Goal: Use online tool/utility: Utilize a website feature to perform a specific function

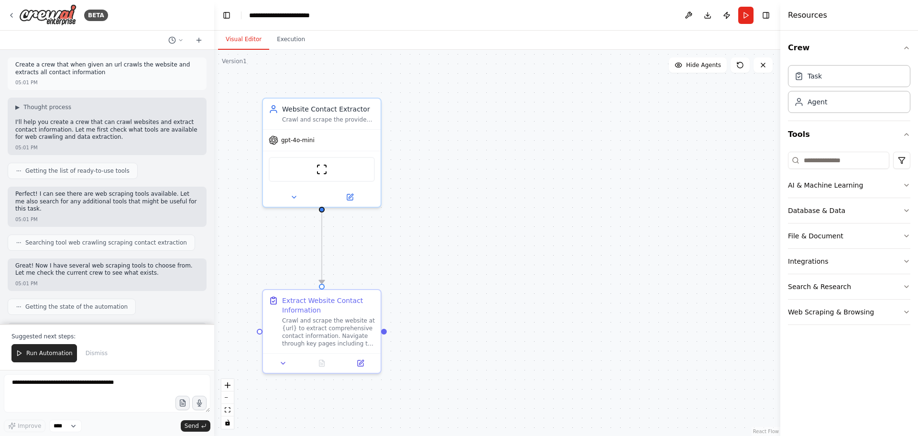
scroll to position [495, 0]
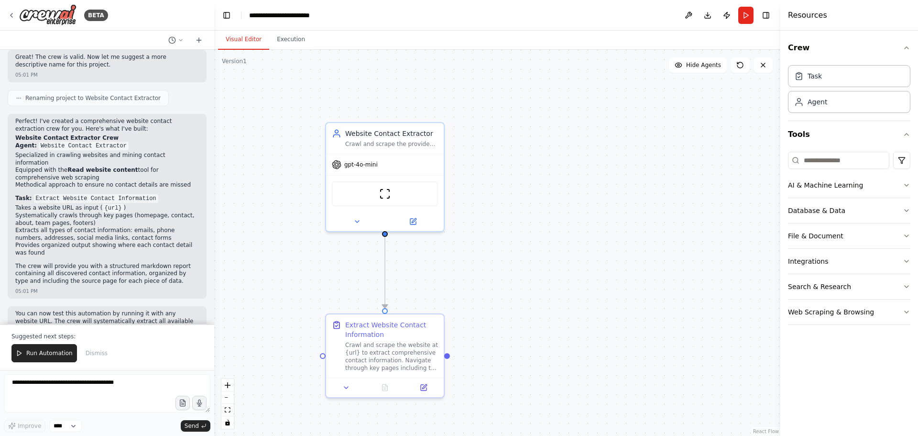
drag, startPoint x: 431, startPoint y: 263, endPoint x: 438, endPoint y: 291, distance: 28.6
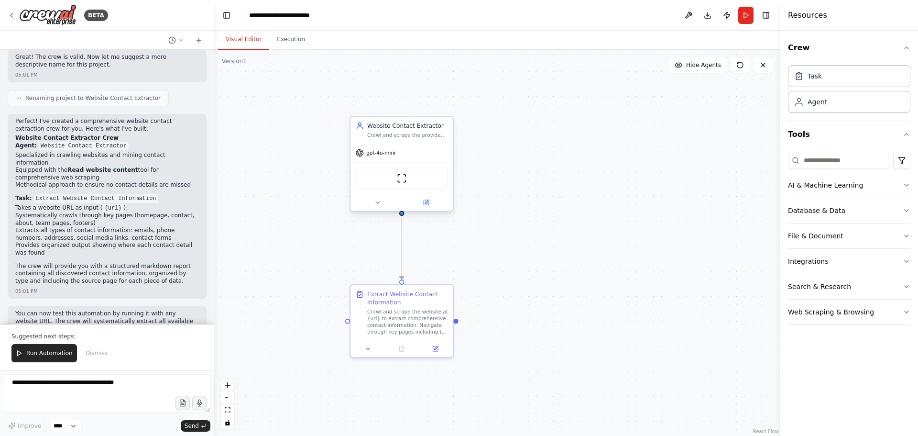
click at [426, 146] on div "gpt-4o-mini" at bounding box center [401, 152] width 102 height 18
click at [424, 131] on div "Crawl and scrape the provided website URL {url} to systematically extract all a…" at bounding box center [407, 134] width 81 height 7
click at [417, 131] on div "Website Contact Extractor Crawl and scrape the provided website URL {url} to sy…" at bounding box center [407, 129] width 81 height 17
click at [375, 210] on div at bounding box center [401, 202] width 102 height 17
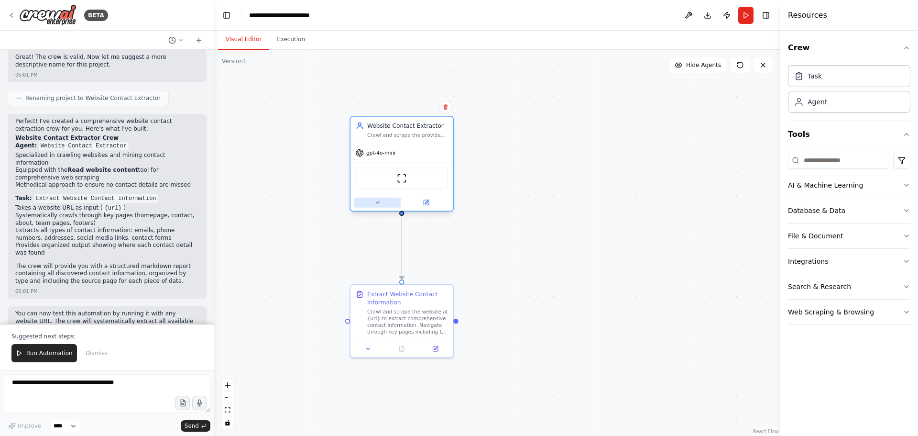
click at [379, 203] on icon at bounding box center [377, 202] width 7 height 7
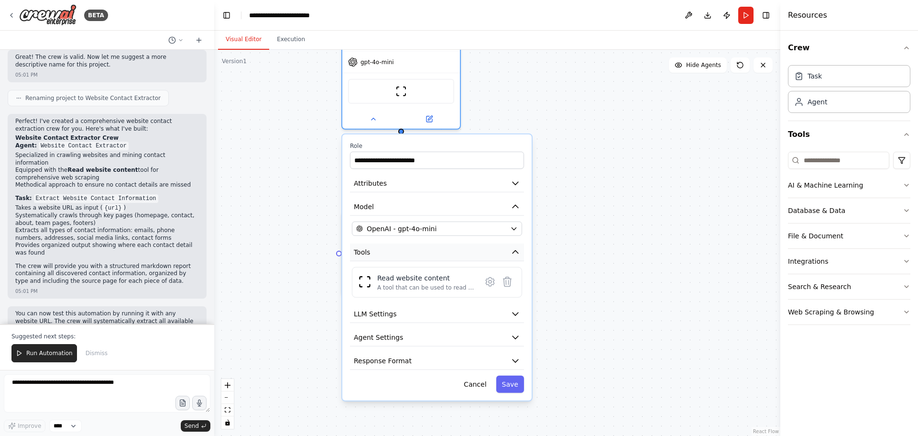
drag, startPoint x: 440, startPoint y: 272, endPoint x: 439, endPoint y: 246, distance: 25.9
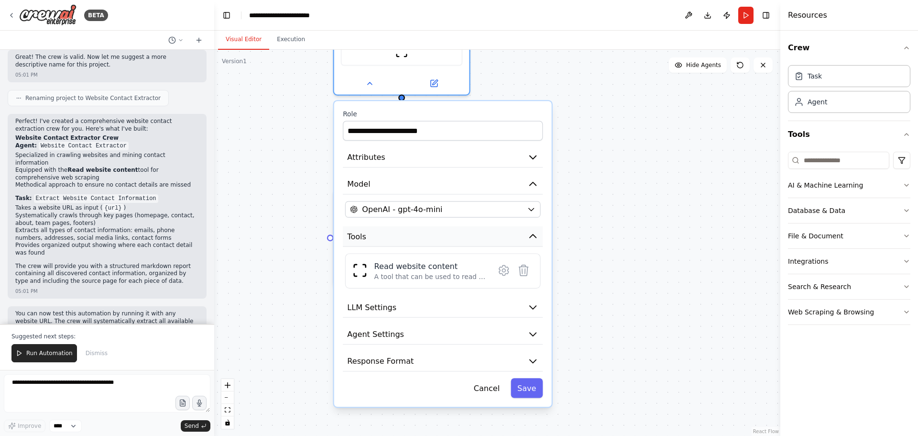
click at [530, 234] on icon "button" at bounding box center [532, 235] width 11 height 11
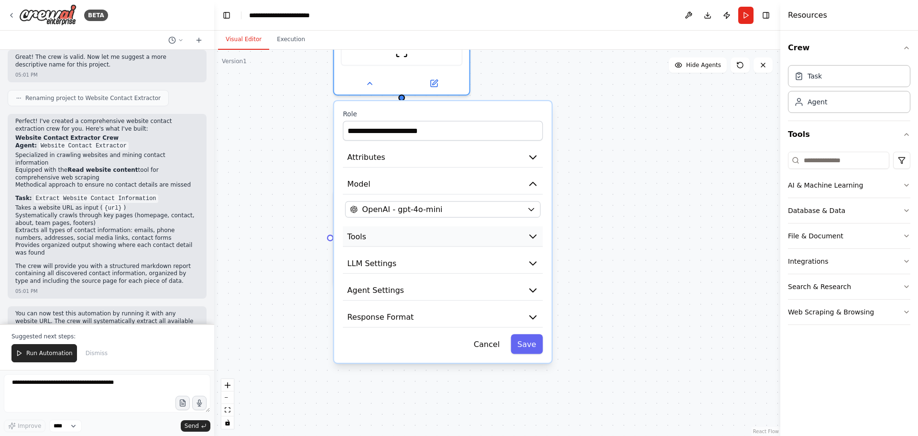
click at [521, 237] on button "Tools" at bounding box center [443, 236] width 200 height 21
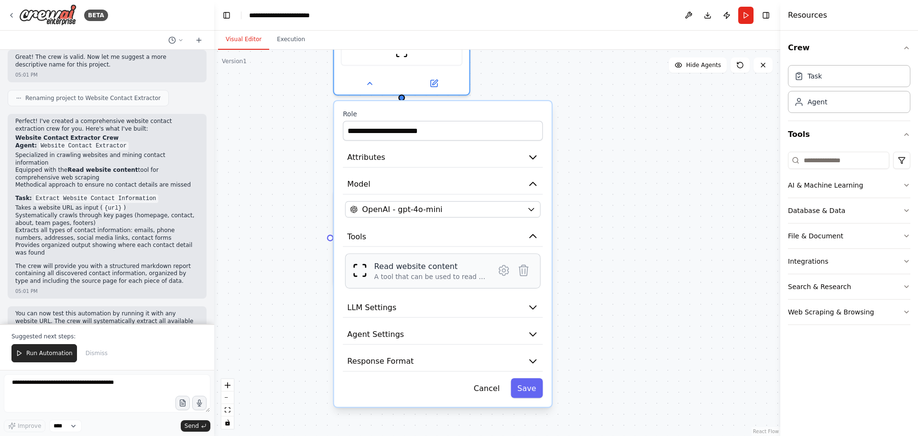
click at [483, 273] on div "A tool that can be used to read a website content." at bounding box center [430, 277] width 113 height 9
click at [509, 277] on button at bounding box center [504, 270] width 20 height 20
click at [502, 270] on icon at bounding box center [503, 270] width 3 height 3
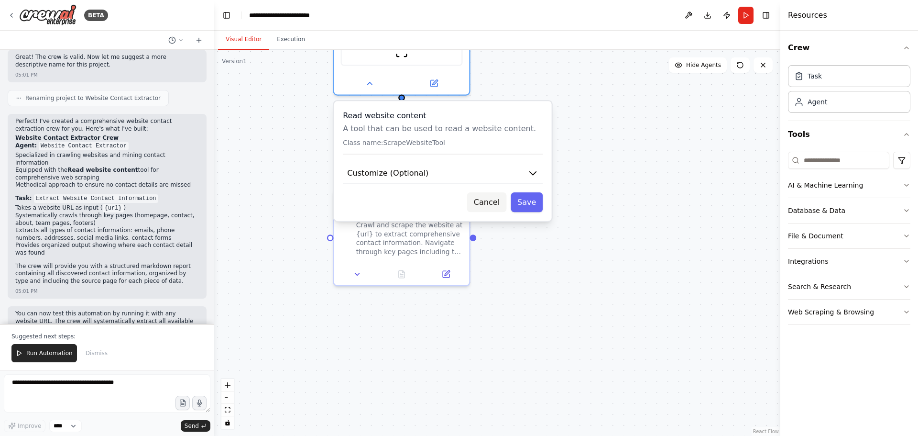
click at [493, 206] on button "Cancel" at bounding box center [486, 202] width 39 height 20
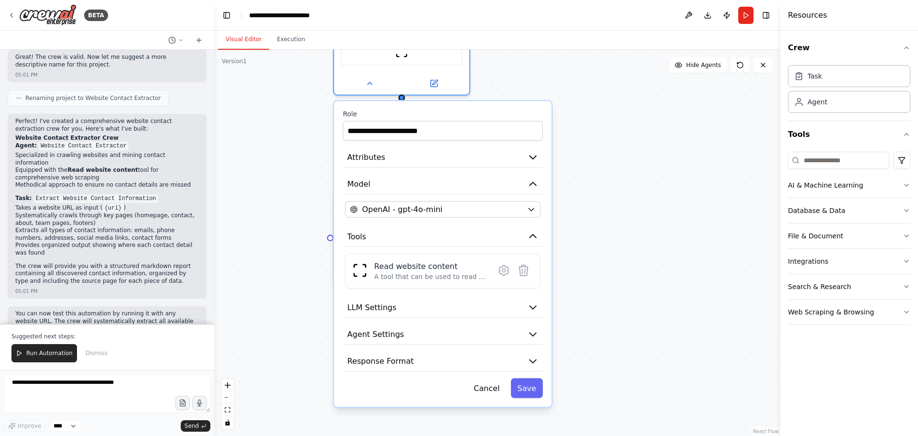
click at [594, 229] on div ".deletable-edge-delete-btn { width: 20px; height: 20px; border: 0px solid #ffff…" at bounding box center [497, 243] width 566 height 386
click at [487, 297] on button "LLM Settings" at bounding box center [444, 307] width 200 height 21
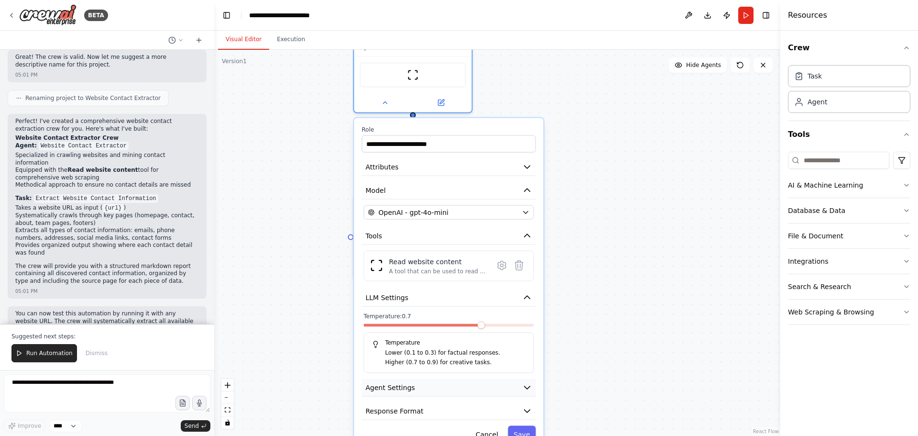
click at [500, 392] on button "Agent Settings" at bounding box center [449, 388] width 174 height 18
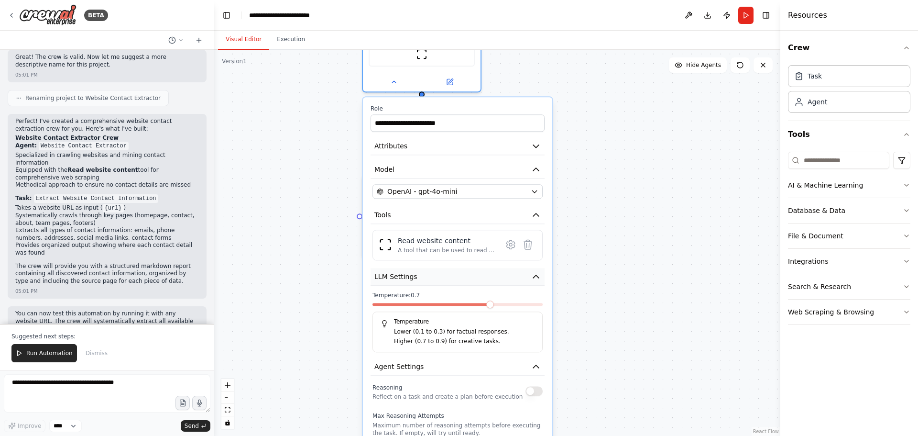
drag, startPoint x: 529, startPoint y: 274, endPoint x: 508, endPoint y: 98, distance: 177.6
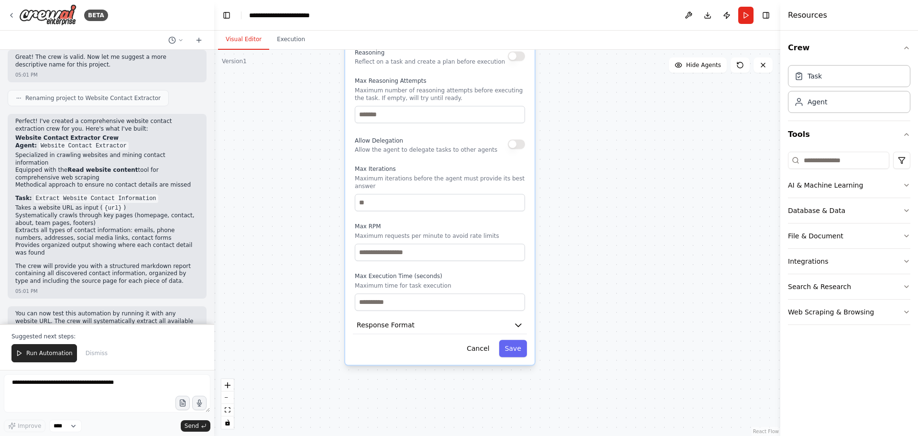
drag, startPoint x: 550, startPoint y: 204, endPoint x: 551, endPoint y: 161, distance: 43.5
click at [524, 338] on button "Save" at bounding box center [513, 344] width 28 height 17
click at [512, 336] on button "Save" at bounding box center [513, 344] width 28 height 17
click at [594, 253] on div ".deletable-edge-delete-btn { width: 20px; height: 20px; border: 0px solid #ffff…" at bounding box center [497, 243] width 566 height 386
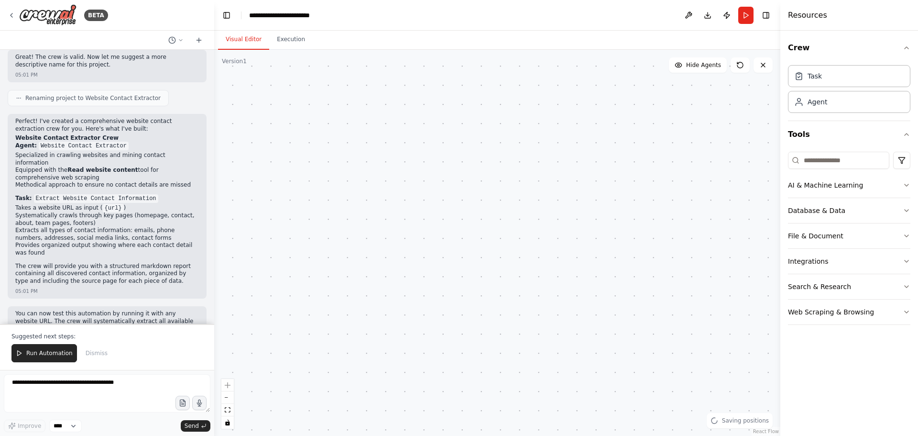
drag, startPoint x: 458, startPoint y: 155, endPoint x: 445, endPoint y: 384, distance: 228.9
drag, startPoint x: 430, startPoint y: 302, endPoint x: 439, endPoint y: 349, distance: 47.7
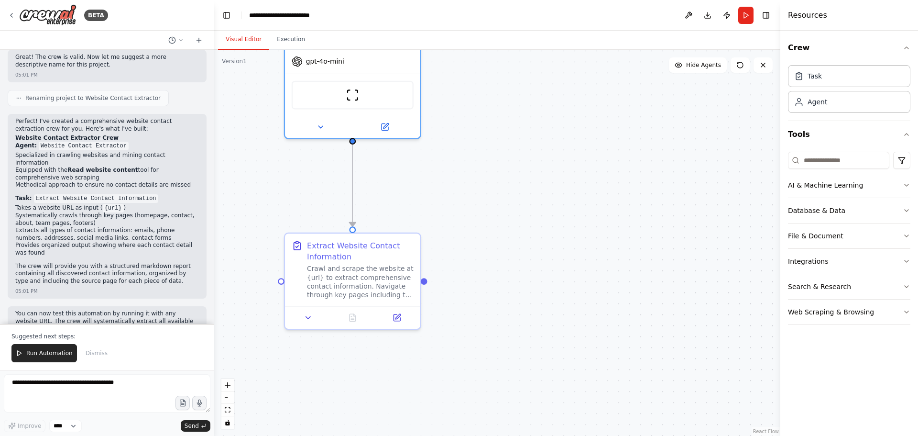
drag, startPoint x: 437, startPoint y: 210, endPoint x: 485, endPoint y: 243, distance: 58.4
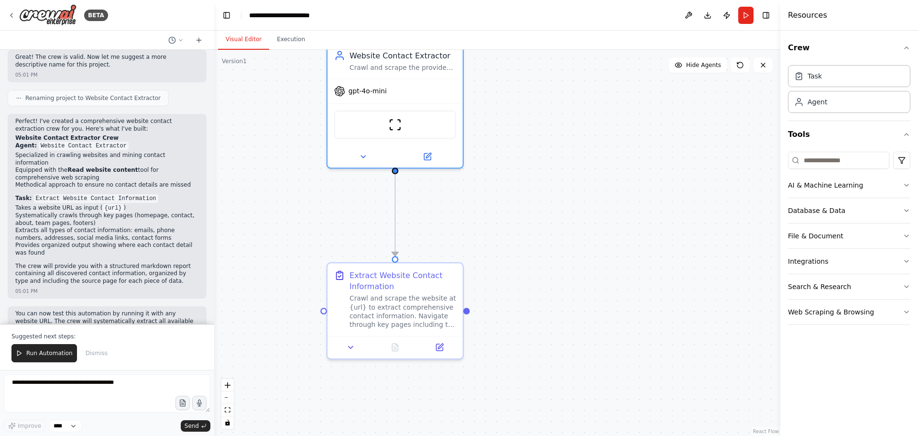
click at [502, 271] on div ".deletable-edge-delete-btn { width: 20px; height: 20px; border: 0px solid #ffff…" at bounding box center [497, 243] width 566 height 386
click at [742, 11] on button "Run" at bounding box center [745, 15] width 15 height 17
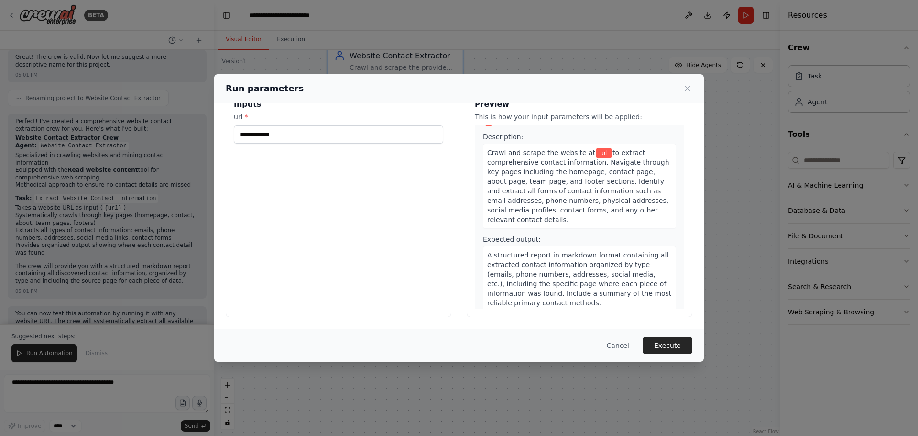
scroll to position [20, 0]
click at [370, 127] on input "url *" at bounding box center [338, 134] width 209 height 18
type input "**********"
click at [677, 339] on button "Execute" at bounding box center [668, 345] width 50 height 17
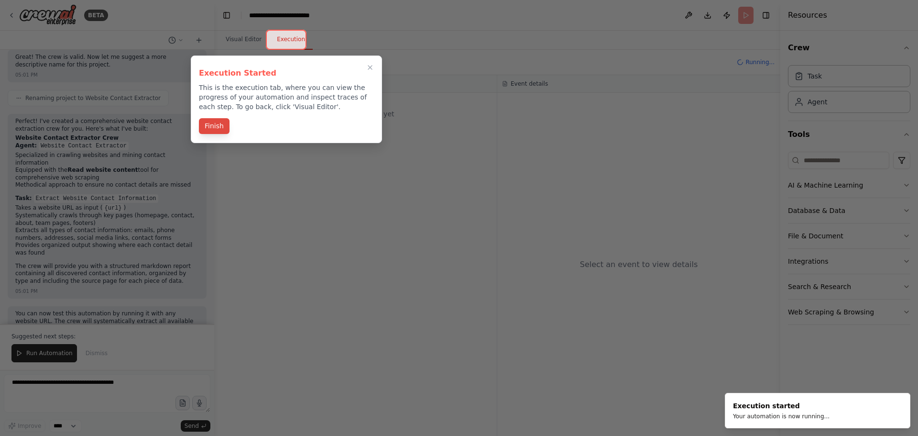
click at [214, 126] on button "Finish" at bounding box center [214, 126] width 31 height 16
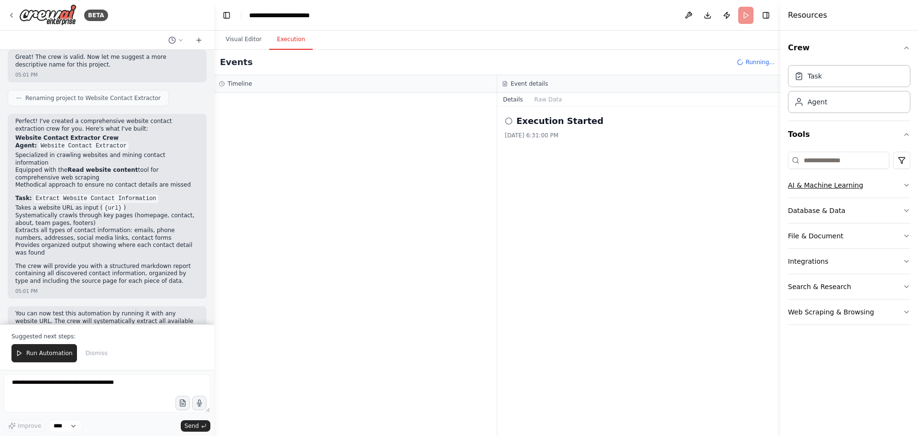
click at [829, 176] on button "AI & Machine Learning" at bounding box center [849, 185] width 122 height 25
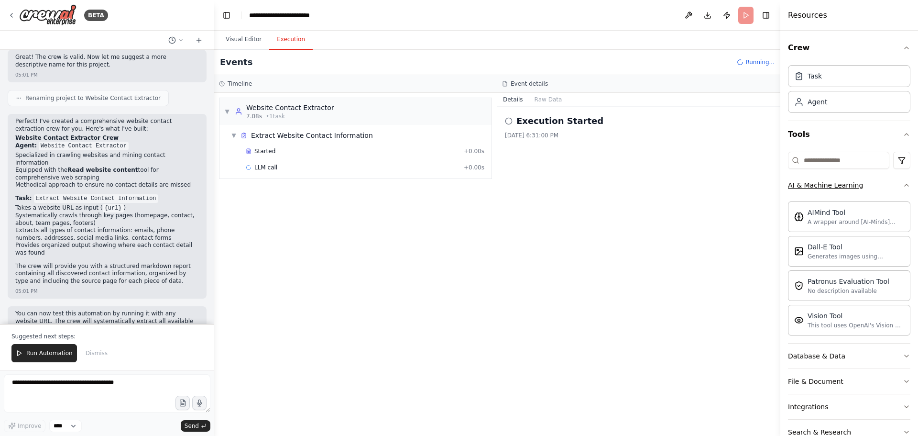
click at [868, 194] on button "AI & Machine Learning" at bounding box center [849, 185] width 122 height 25
